Goal: Check status

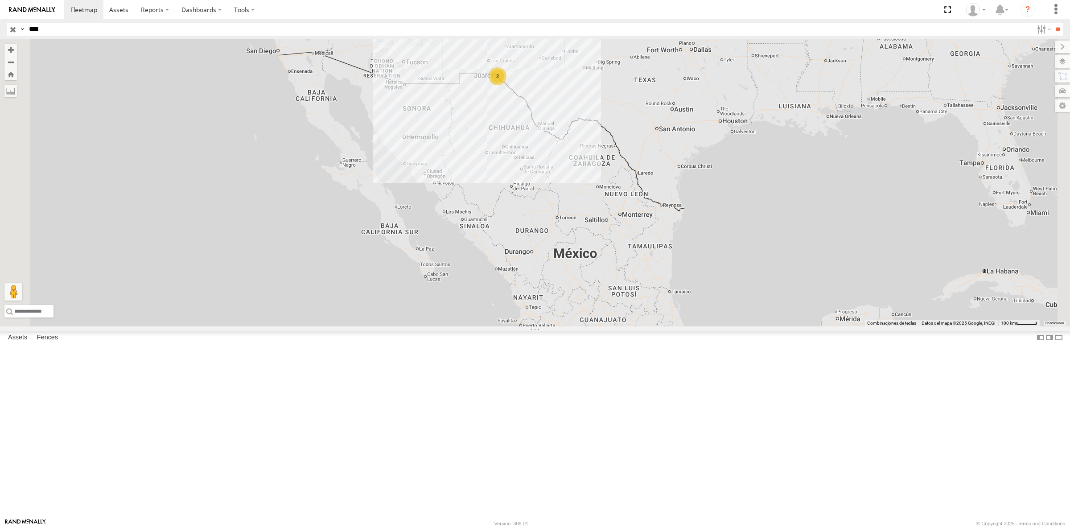
click at [116, 31] on input "****" at bounding box center [529, 29] width 1008 height 13
paste input "text"
type input "***"
click at [1053, 23] on input "**" at bounding box center [1058, 29] width 10 height 13
